Goal: Task Accomplishment & Management: Use online tool/utility

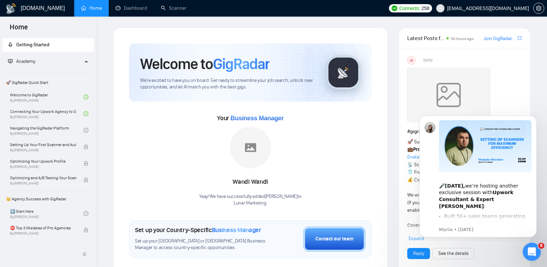
click at [534, 252] on div "Open Intercom Messenger" at bounding box center [530, 250] width 23 height 23
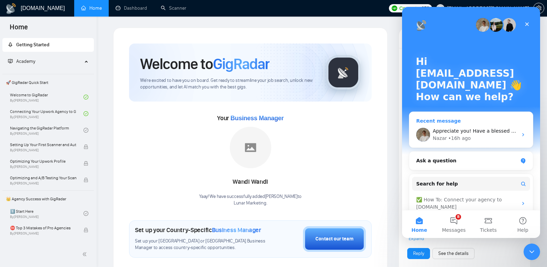
click at [470, 129] on span "Appreciate you! Have a blessed evening [PERSON_NAME]!" at bounding box center [502, 131] width 141 height 6
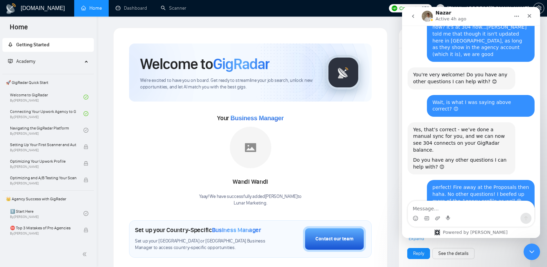
scroll to position [1026, 0]
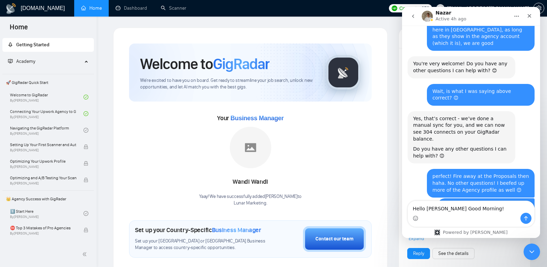
type textarea "Hello [PERSON_NAME] Good Morning!"
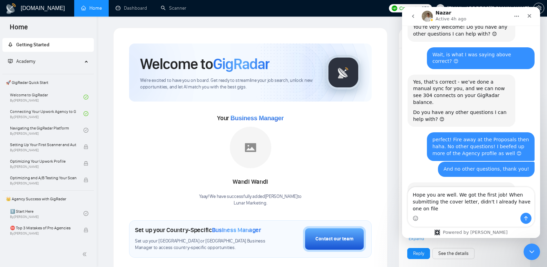
scroll to position [1069, 0]
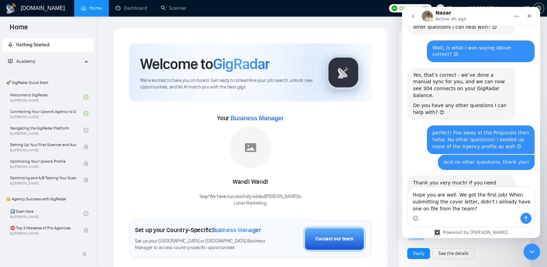
type textarea "Hope you are well. We got the first job! When submitting the cover letter, didn…"
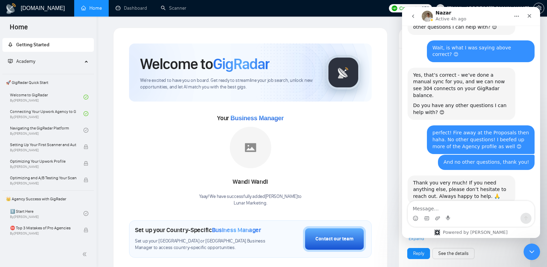
scroll to position [1085, 0]
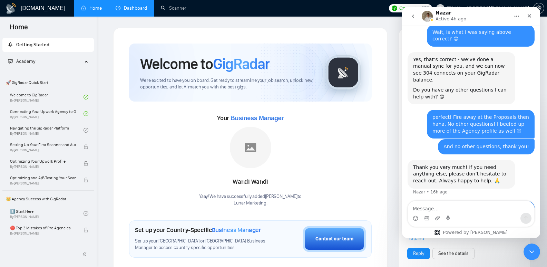
click at [128, 7] on link "Dashboard" at bounding box center [131, 8] width 31 height 6
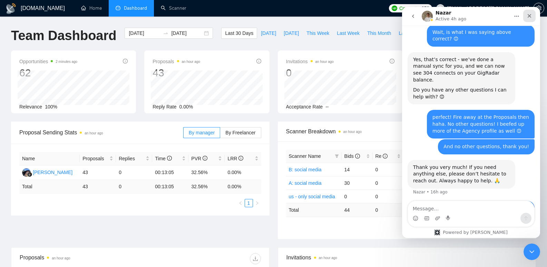
click at [529, 14] on icon "Close" at bounding box center [529, 16] width 6 height 6
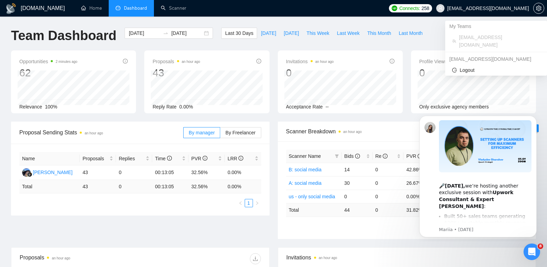
scroll to position [1085, 0]
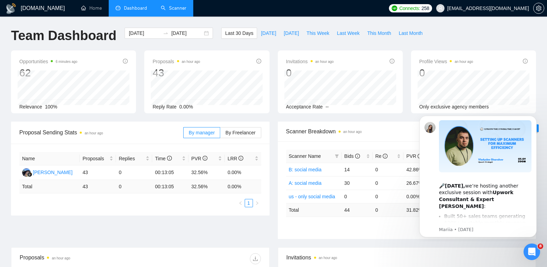
click at [186, 8] on link "Scanner" at bounding box center [174, 8] width 26 height 6
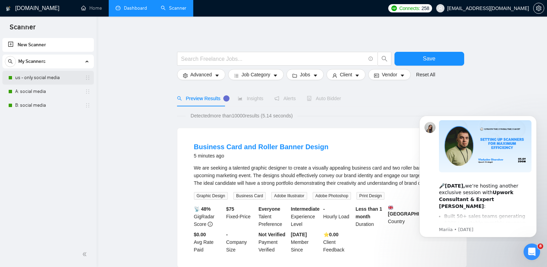
click at [43, 74] on link "us - only social media" at bounding box center [48, 78] width 66 height 14
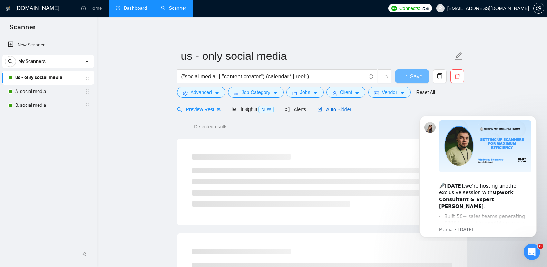
click at [339, 109] on span "Auto Bidder" at bounding box center [334, 110] width 34 height 6
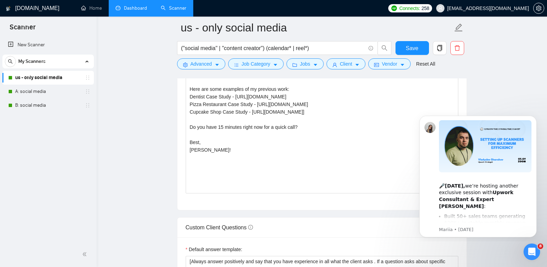
scroll to position [793, 0]
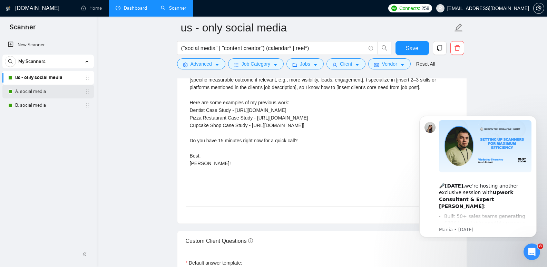
click at [33, 92] on link "A: social media" at bounding box center [48, 91] width 66 height 14
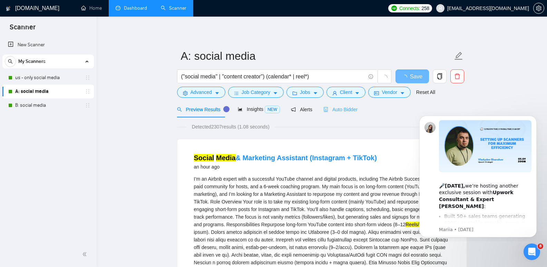
click at [350, 114] on div "Auto Bidder" at bounding box center [340, 109] width 34 height 16
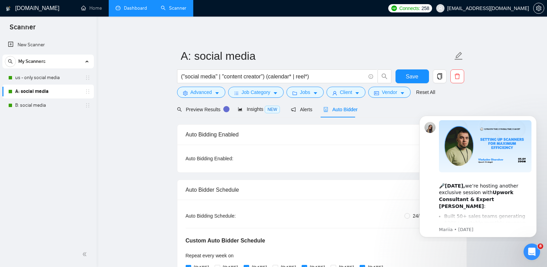
radio input "false"
radio input "true"
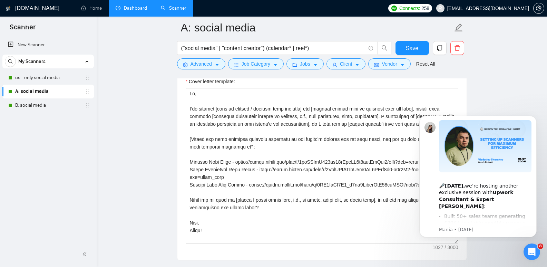
scroll to position [847, 0]
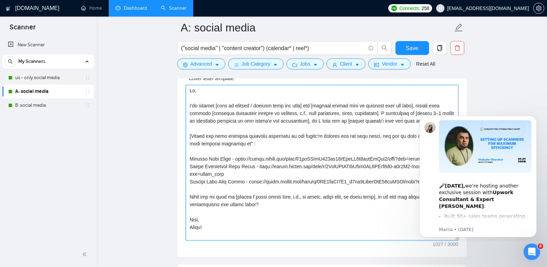
click at [248, 113] on textarea "Cover letter template:" at bounding box center [322, 162] width 272 height 155
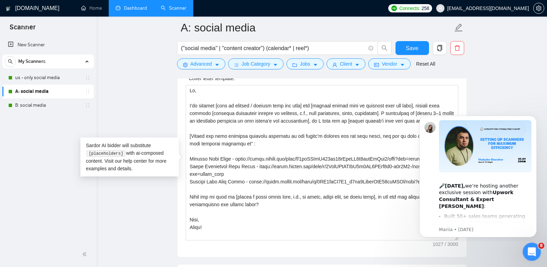
click at [533, 249] on icon "Open Intercom Messenger" at bounding box center [530, 250] width 11 height 11
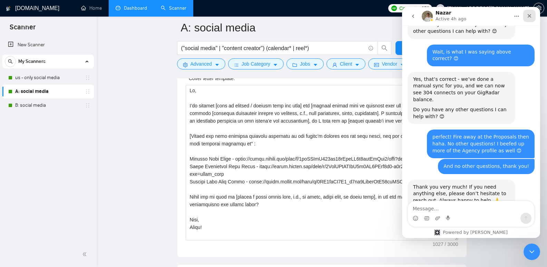
scroll to position [1085, 0]
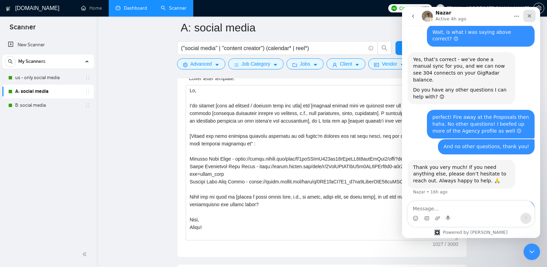
click at [531, 15] on icon "Close" at bounding box center [529, 16] width 6 height 6
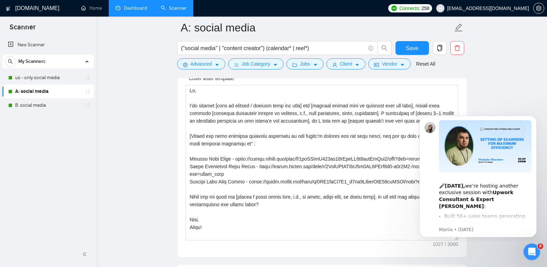
scroll to position [0, 0]
click at [534, 119] on icon "Dismiss notification" at bounding box center [534, 118] width 4 height 4
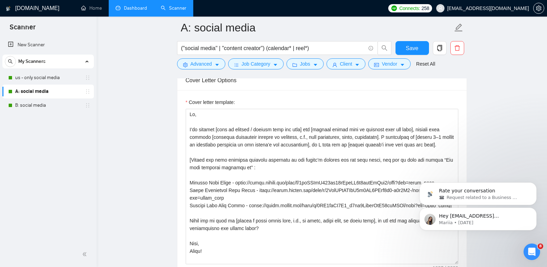
scroll to position [862, 0]
